Goal: Check status: Check status

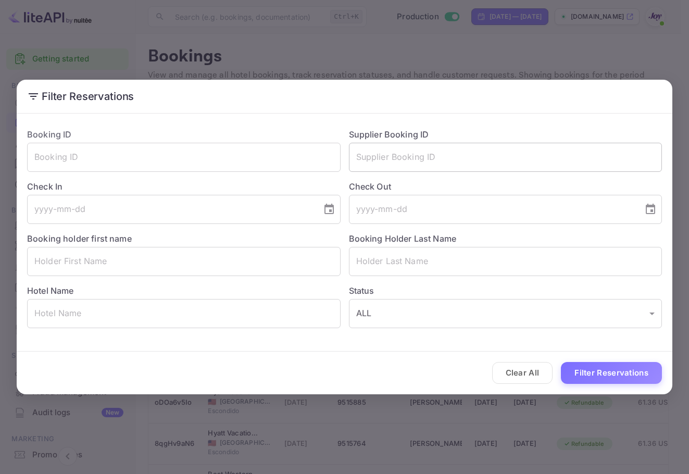
click at [413, 153] on input "text" at bounding box center [505, 157] width 313 height 29
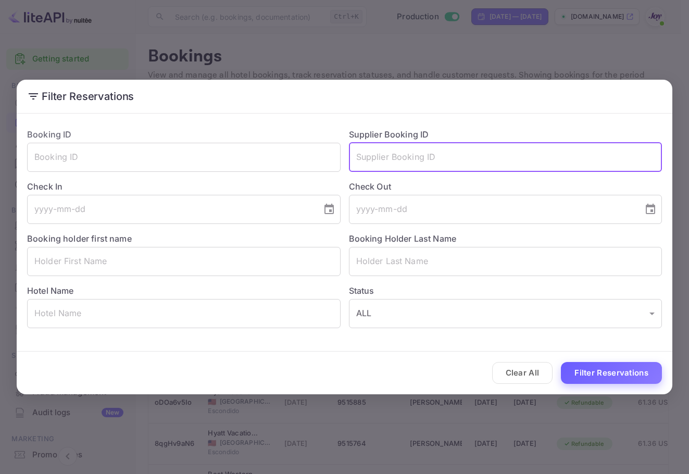
paste input "8978855"
type input "8978855"
click at [627, 364] on button "Filter Reservations" at bounding box center [610, 373] width 101 height 22
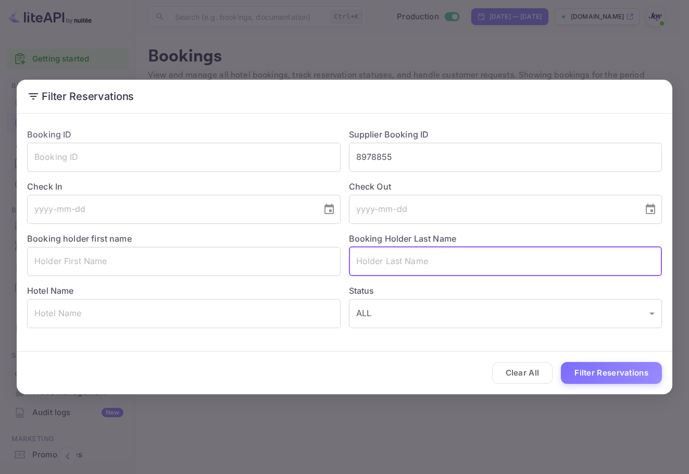
click at [486, 263] on input "text" at bounding box center [505, 261] width 313 height 29
paste input "[PERSON_NAME]"
type input "[PERSON_NAME]"
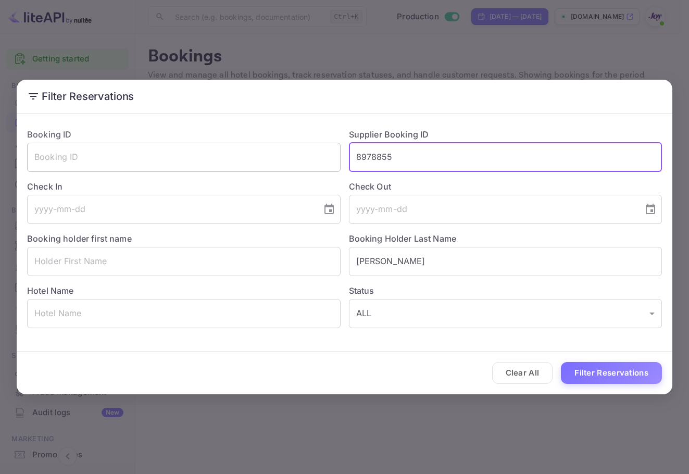
drag, startPoint x: 375, startPoint y: 144, endPoint x: 267, endPoint y: 146, distance: 107.2
click at [267, 146] on div "Booking ID ​ Supplier Booking ID 8978855 ​ Check In ​ Check Out ​ Booking holde…" at bounding box center [340, 224] width 643 height 208
click at [385, 143] on input "8978855" at bounding box center [505, 157] width 313 height 29
click at [386, 143] on input "8978855" at bounding box center [505, 157] width 313 height 29
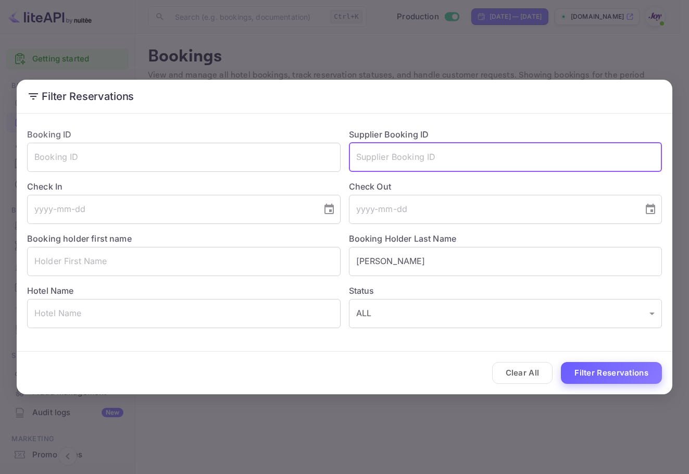
click at [655, 375] on button "Filter Reservations" at bounding box center [610, 373] width 101 height 22
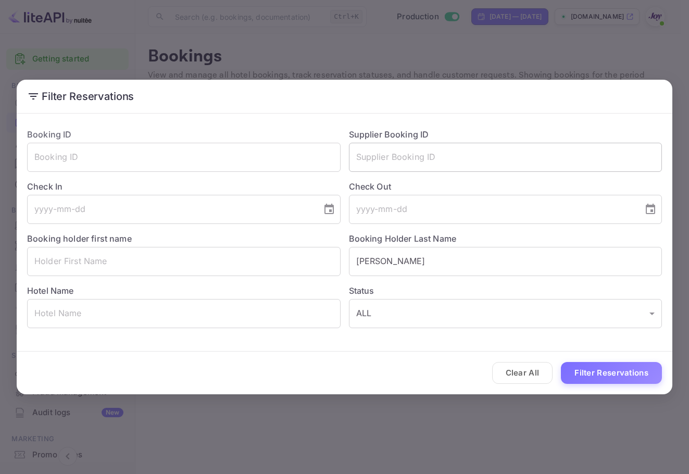
click at [493, 164] on input "text" at bounding box center [505, 157] width 313 height 29
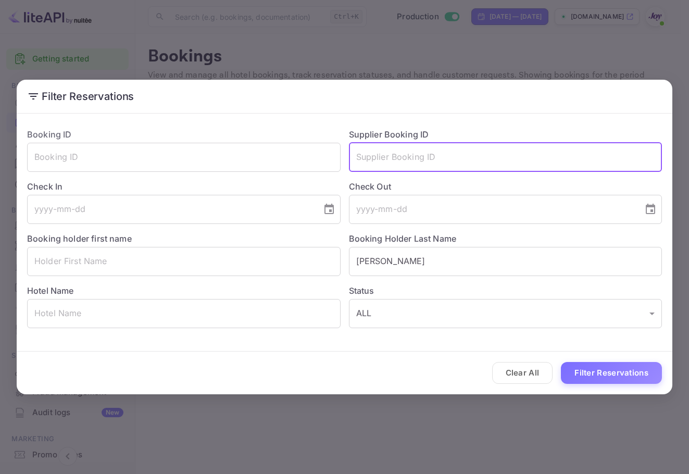
paste input "8978855"
type input "8978855"
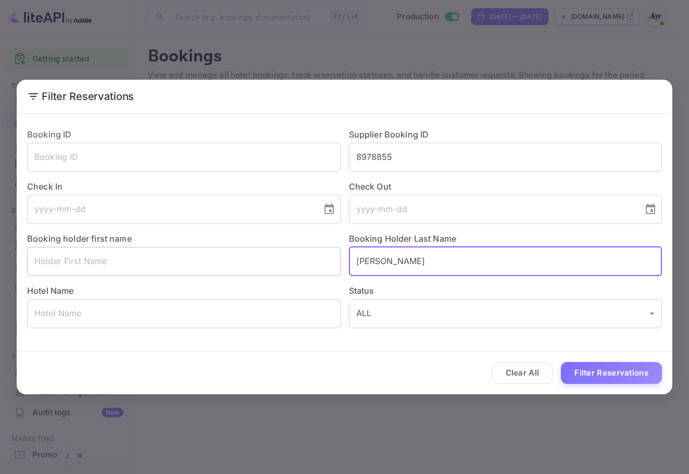
drag, startPoint x: 432, startPoint y: 257, endPoint x: 192, endPoint y: 252, distance: 240.5
click at [192, 253] on div "Booking ID ​ Supplier Booking ID 8978855 ​ Check In ​ Check Out ​ Booking holde…" at bounding box center [340, 224] width 643 height 208
click at [622, 375] on button "Filter Reservations" at bounding box center [610, 373] width 101 height 22
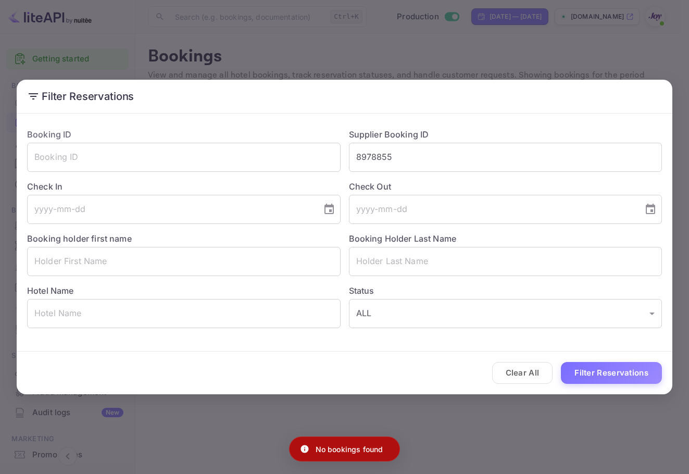
click at [571, 34] on div "Filter Reservations Booking ID ​ Supplier Booking ID 8978855 ​ Check In ​ Check…" at bounding box center [344, 237] width 689 height 474
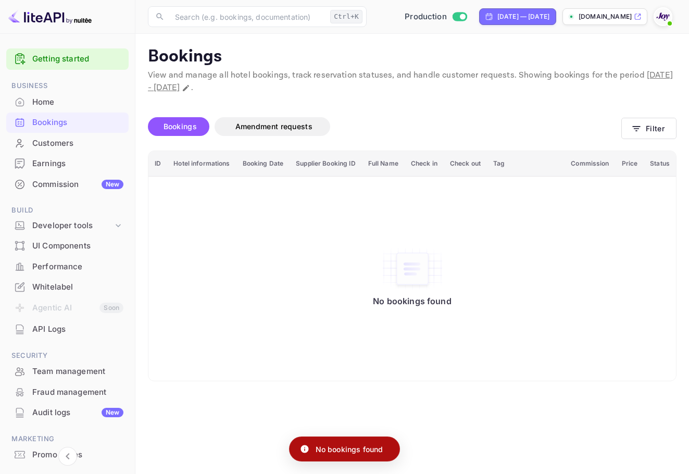
click at [648, 14] on div "Production [DATE] — [DATE] [DOMAIN_NAME]" at bounding box center [523, 16] width 305 height 19
click at [657, 19] on img at bounding box center [662, 16] width 17 height 17
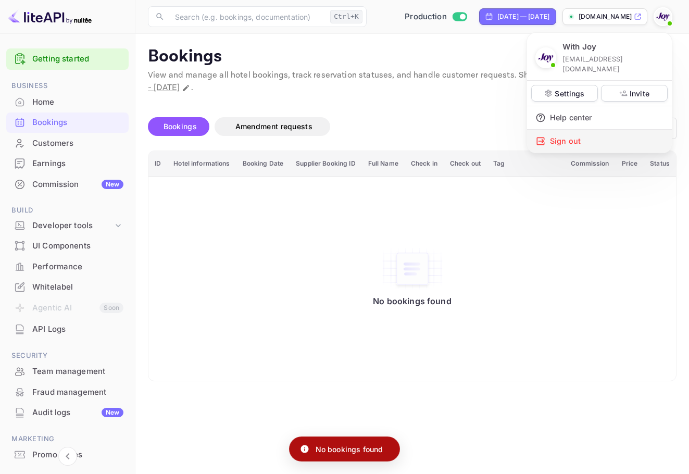
click at [595, 132] on div "Sign out" at bounding box center [599, 141] width 145 height 23
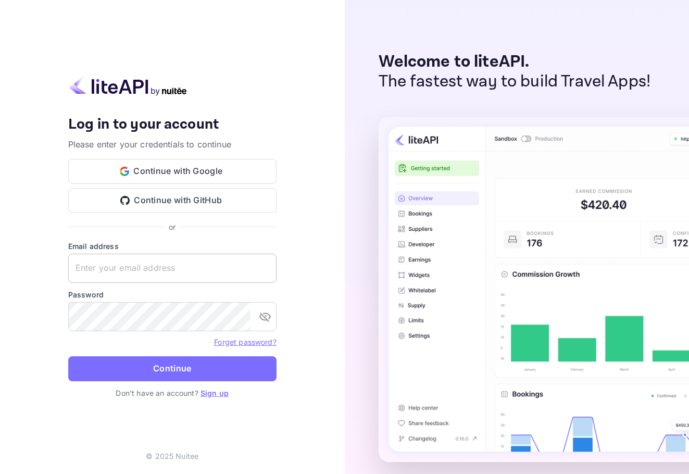
click at [181, 262] on input "text" at bounding box center [172, 267] width 208 height 29
paste input "[EMAIL_ADDRESS][DOMAIN_NAME]"
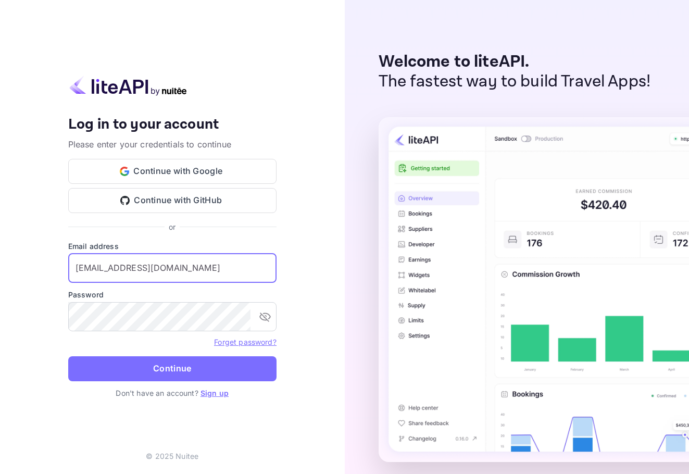
type input "[EMAIL_ADDRESS][DOMAIN_NAME]"
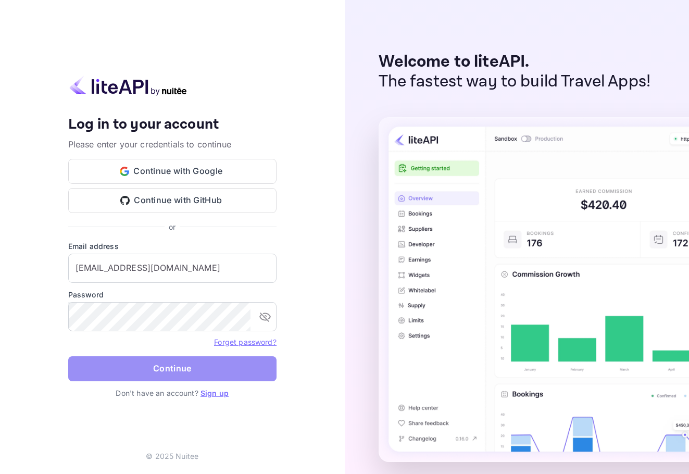
click at [195, 369] on button "Continue" at bounding box center [172, 368] width 208 height 25
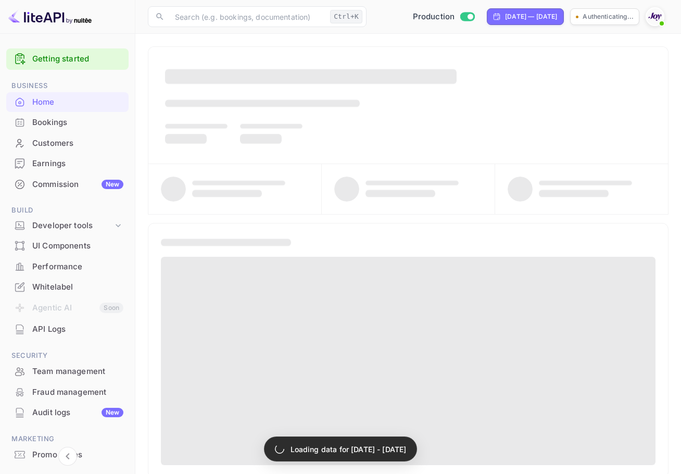
click at [54, 112] on li "Bookings" at bounding box center [67, 122] width 122 height 21
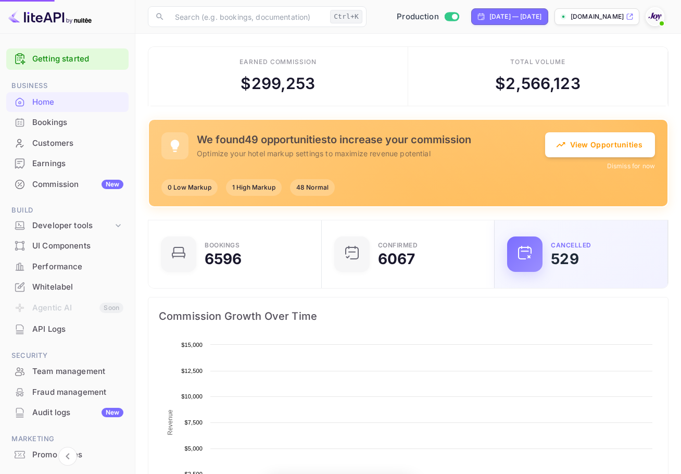
scroll to position [161, 159]
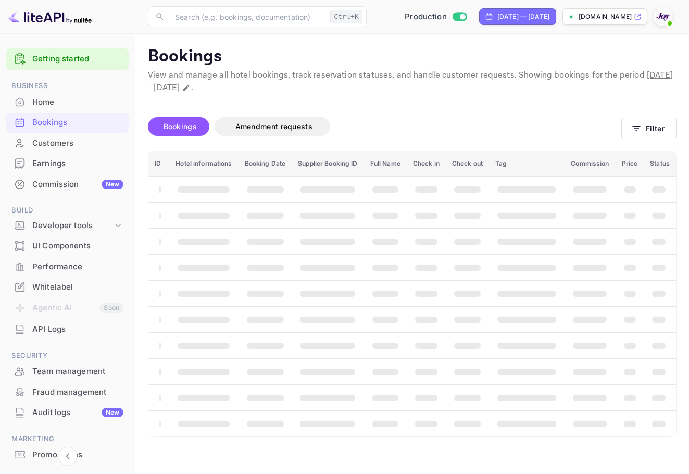
click at [67, 125] on div "Bookings" at bounding box center [77, 123] width 91 height 12
click at [642, 135] on button "Filter" at bounding box center [648, 128] width 55 height 21
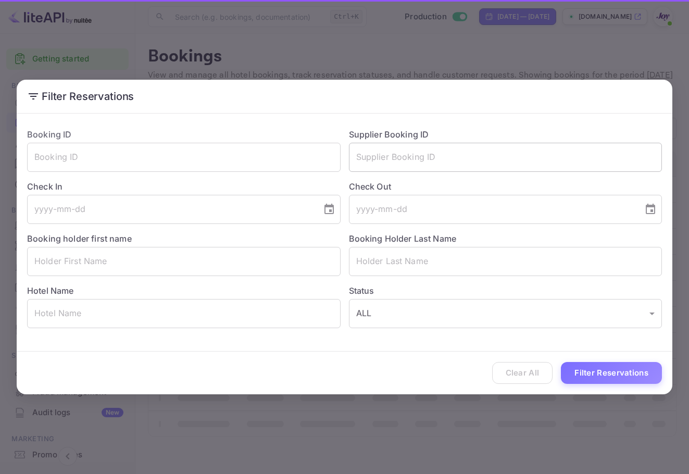
click at [429, 156] on input "text" at bounding box center [505, 157] width 313 height 29
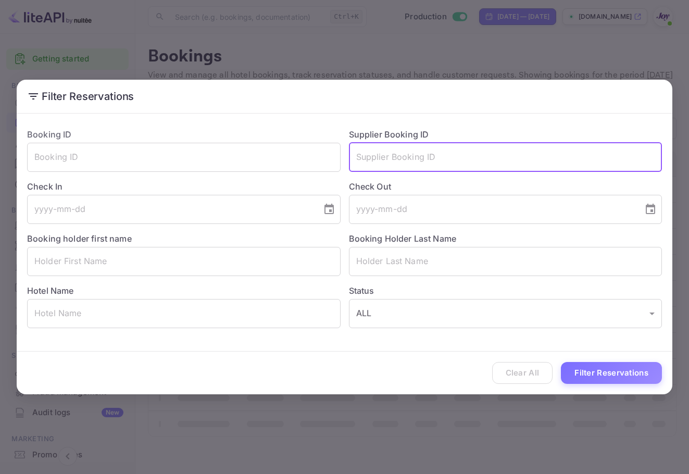
paste input "8978855"
type input "8978855"
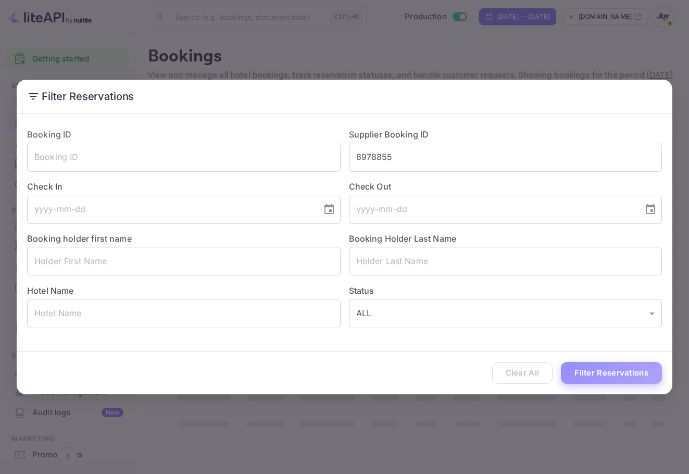
click at [617, 382] on button "Filter Reservations" at bounding box center [610, 373] width 101 height 22
click at [506, 370] on button "Clear All" at bounding box center [522, 373] width 61 height 22
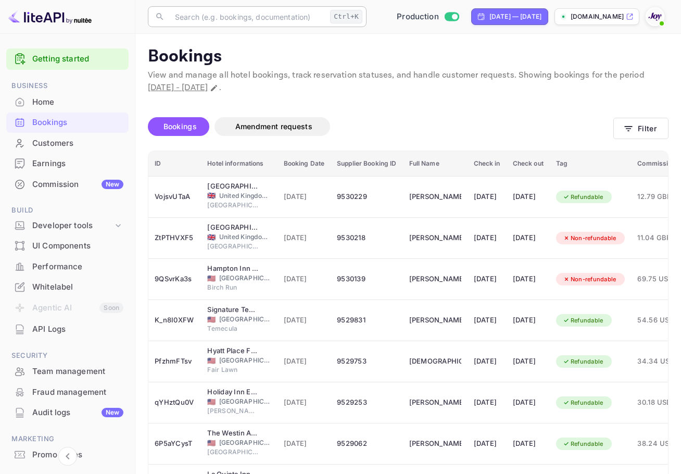
scroll to position [52, 0]
